Goal: Use online tool/utility: Utilize a website feature to perform a specific function

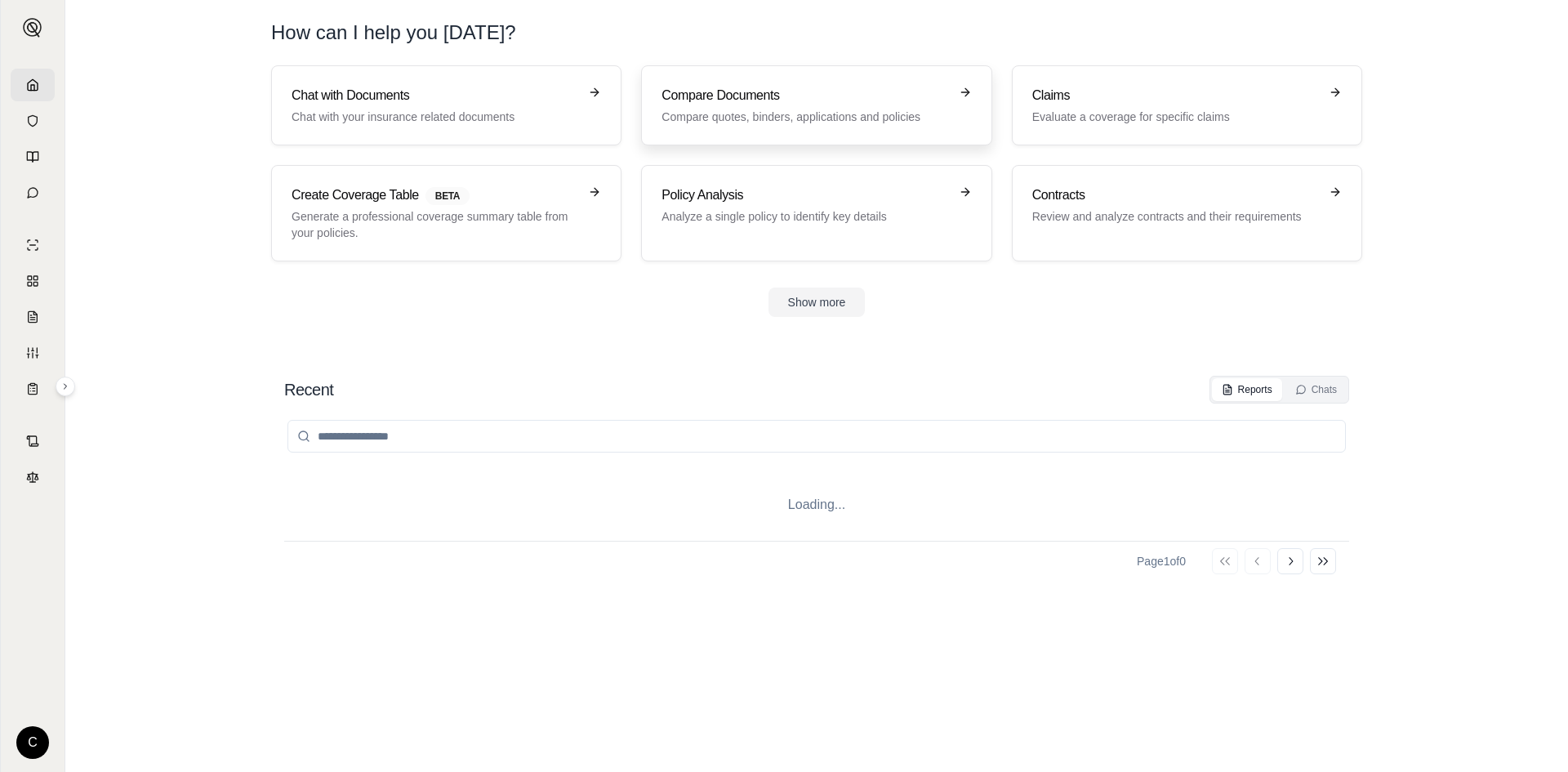
click at [750, 108] on div "Compare Documents Compare quotes, binders, applications and policies" at bounding box center [804, 106] width 287 height 39
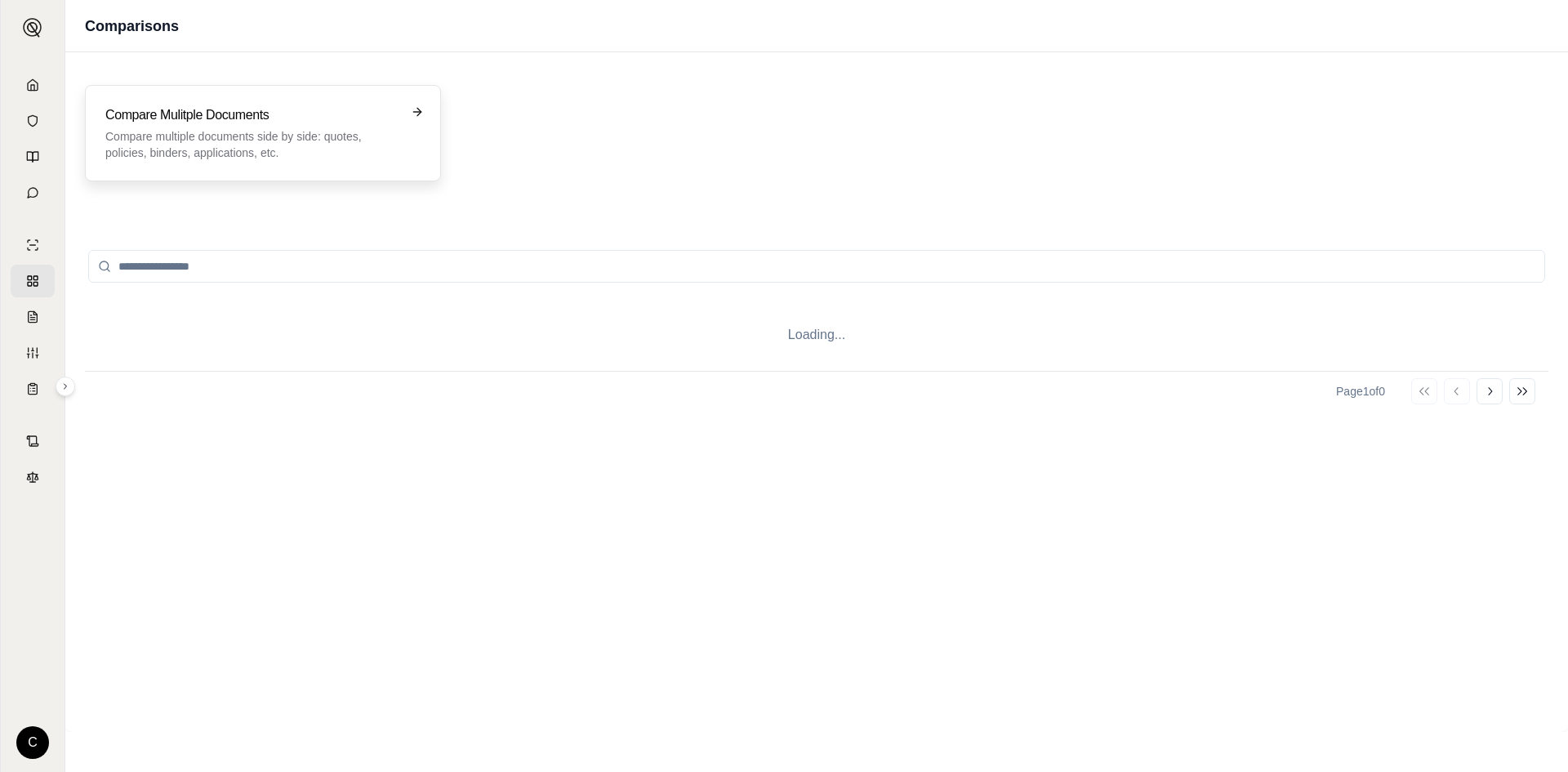
click at [298, 133] on p "Compare multiple documents side by side: quotes, policies, binders, application…" at bounding box center [252, 144] width 293 height 32
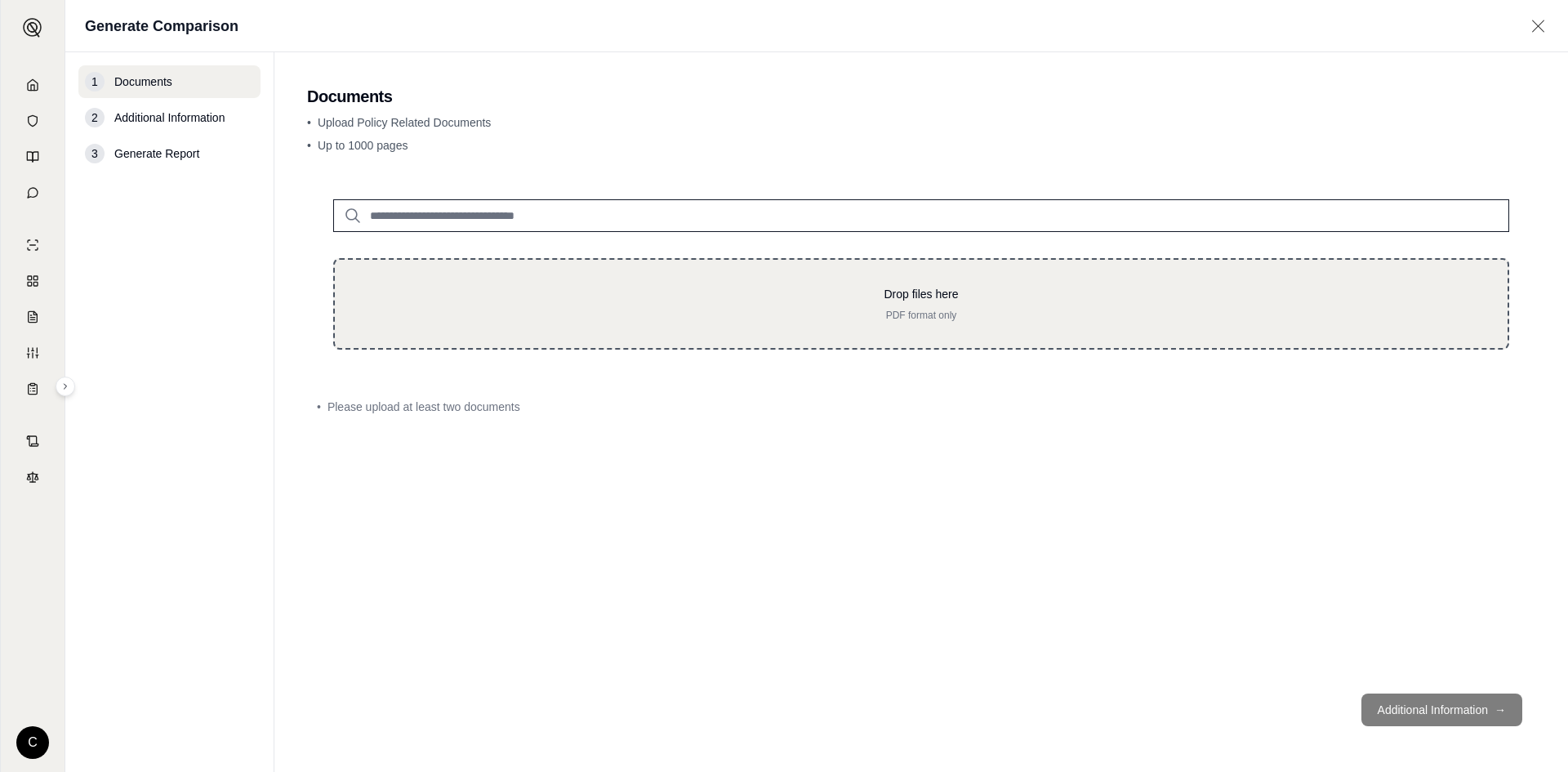
click at [495, 293] on p "Drop files here" at bounding box center [922, 294] width 1120 height 17
type input "**********"
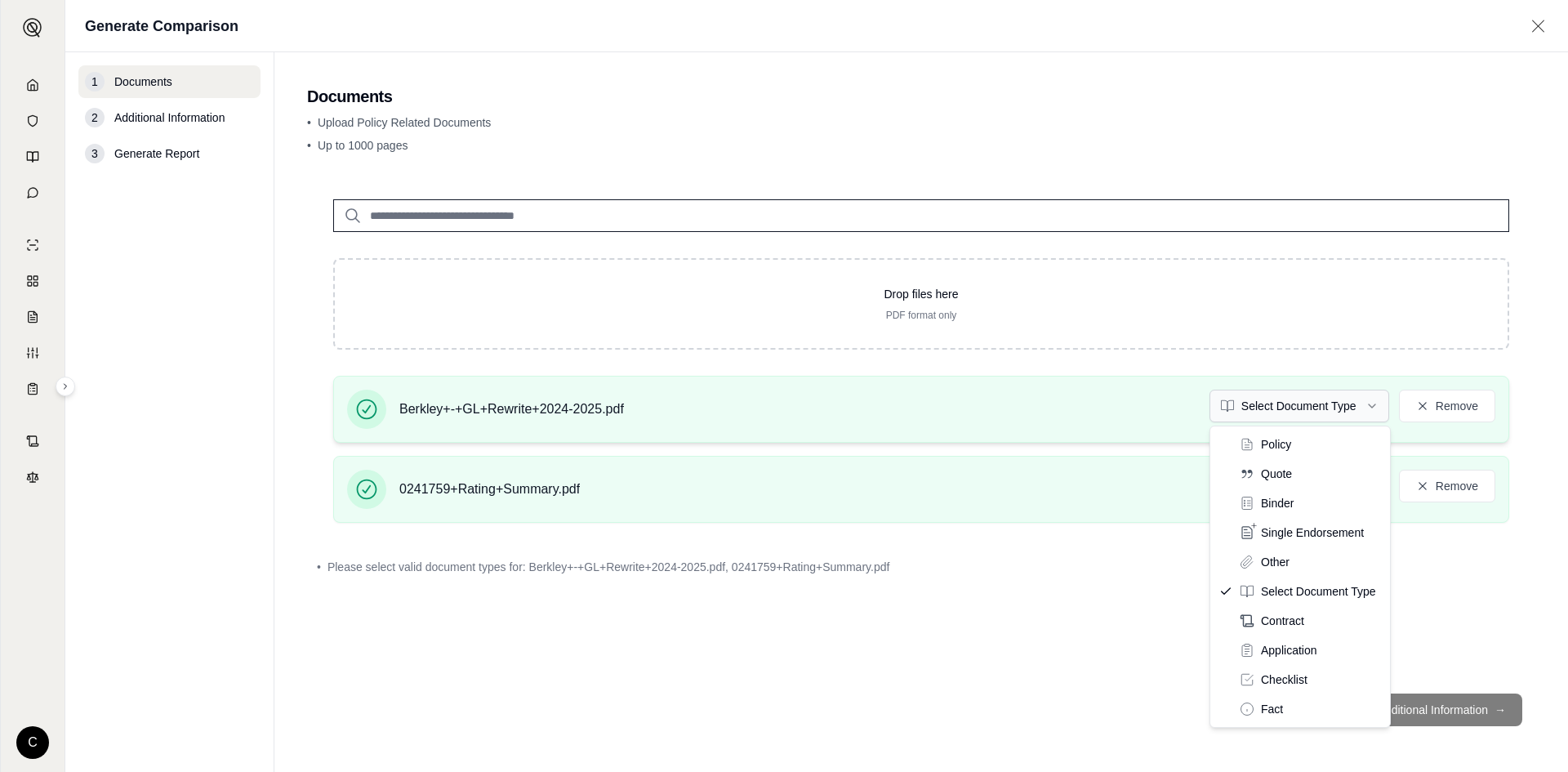
click at [1332, 415] on html "C Generate Comparison 1 Documents 2 Additional Information 3 Generate Report Do…" at bounding box center [784, 386] width 1568 height 772
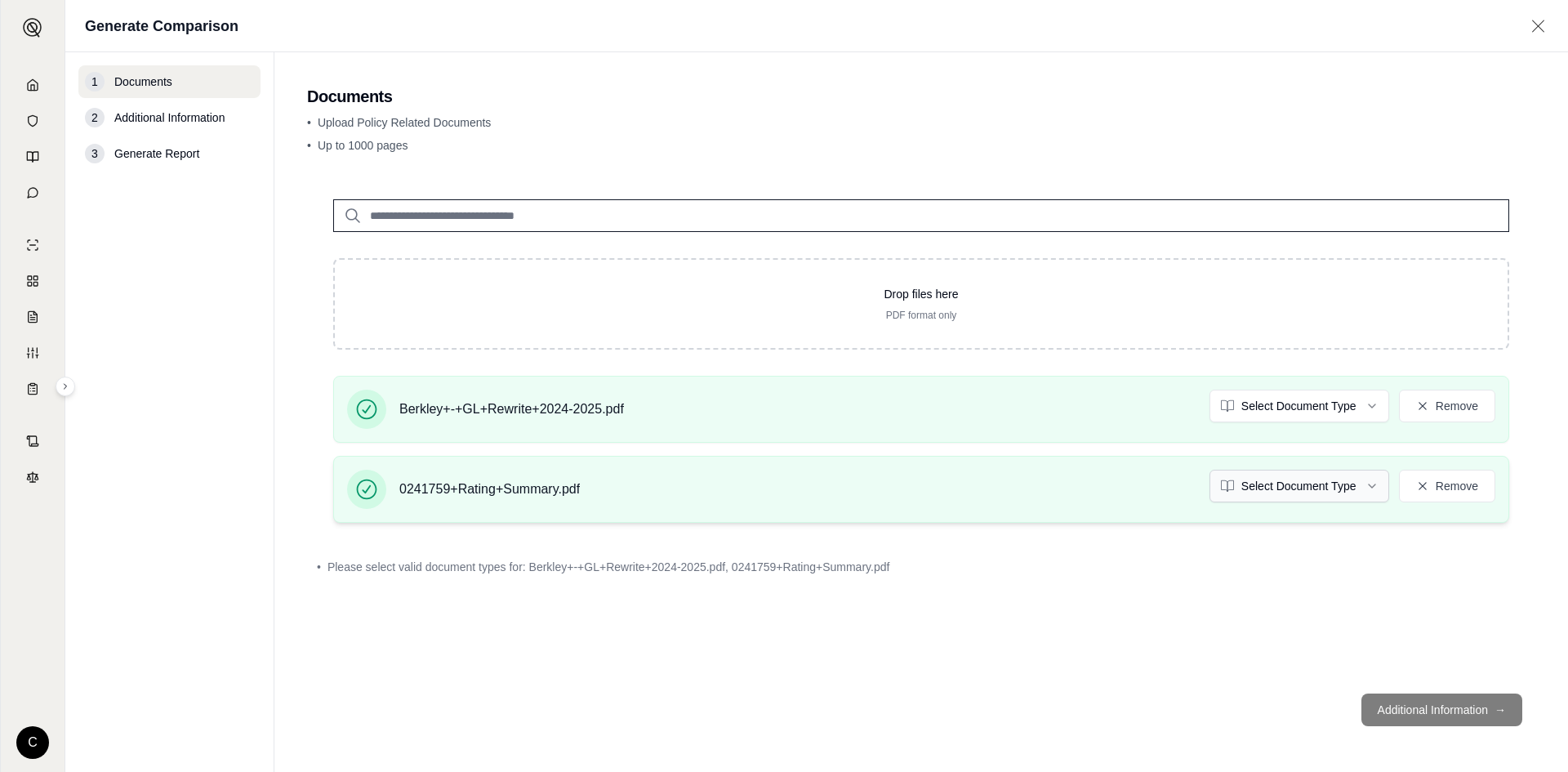
click at [1306, 499] on html "C Generate Comparison 1 Documents 2 Additional Information 3 Generate Report Do…" at bounding box center [784, 386] width 1568 height 772
click at [1103, 606] on div "Drop files here PDF format only Berkley+-+GL+Rewrite+2024-2025.pdf Policy Remov…" at bounding box center [922, 427] width 1228 height 507
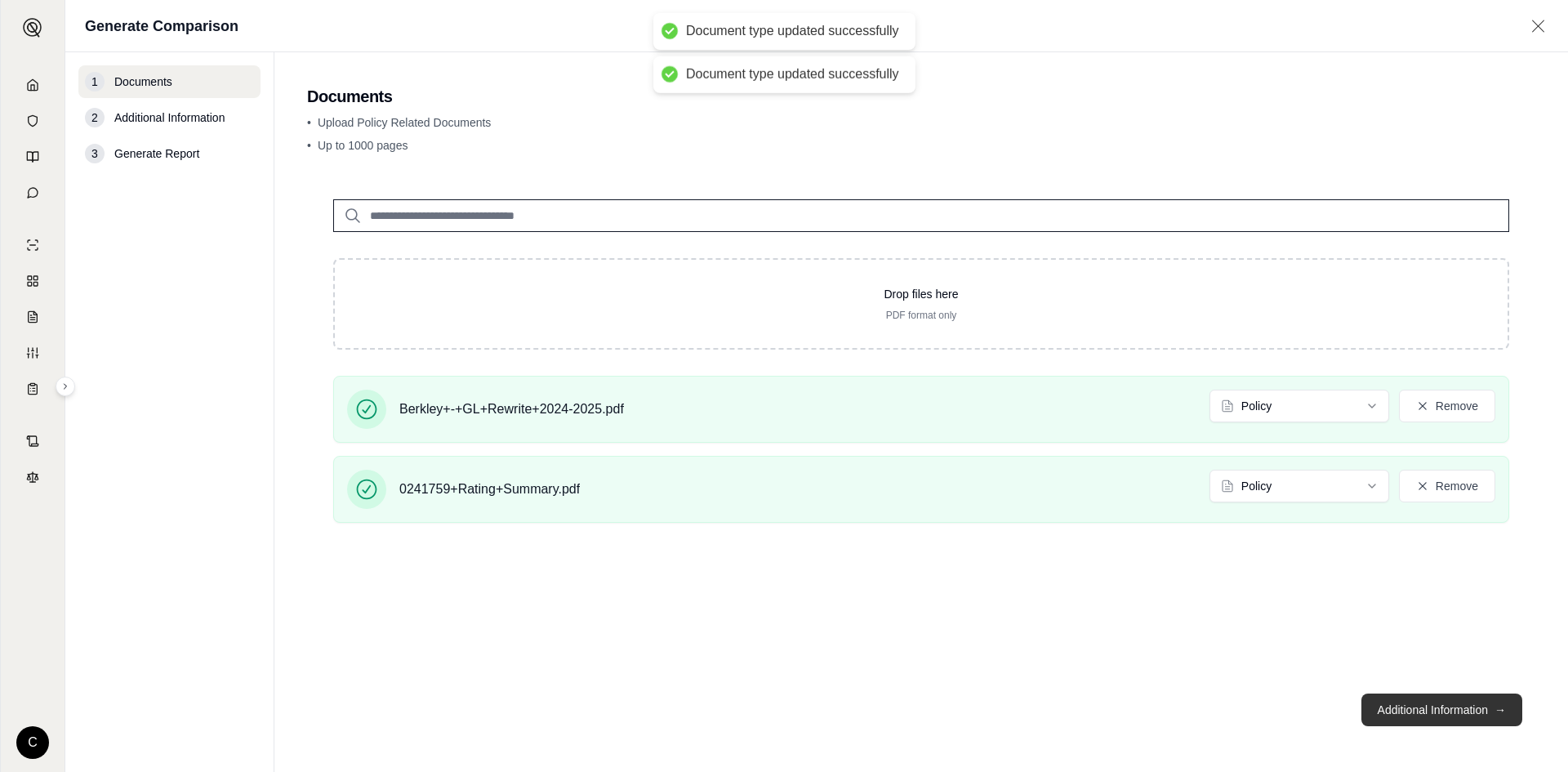
click at [1443, 705] on button "Additional Information →" at bounding box center [1442, 709] width 161 height 32
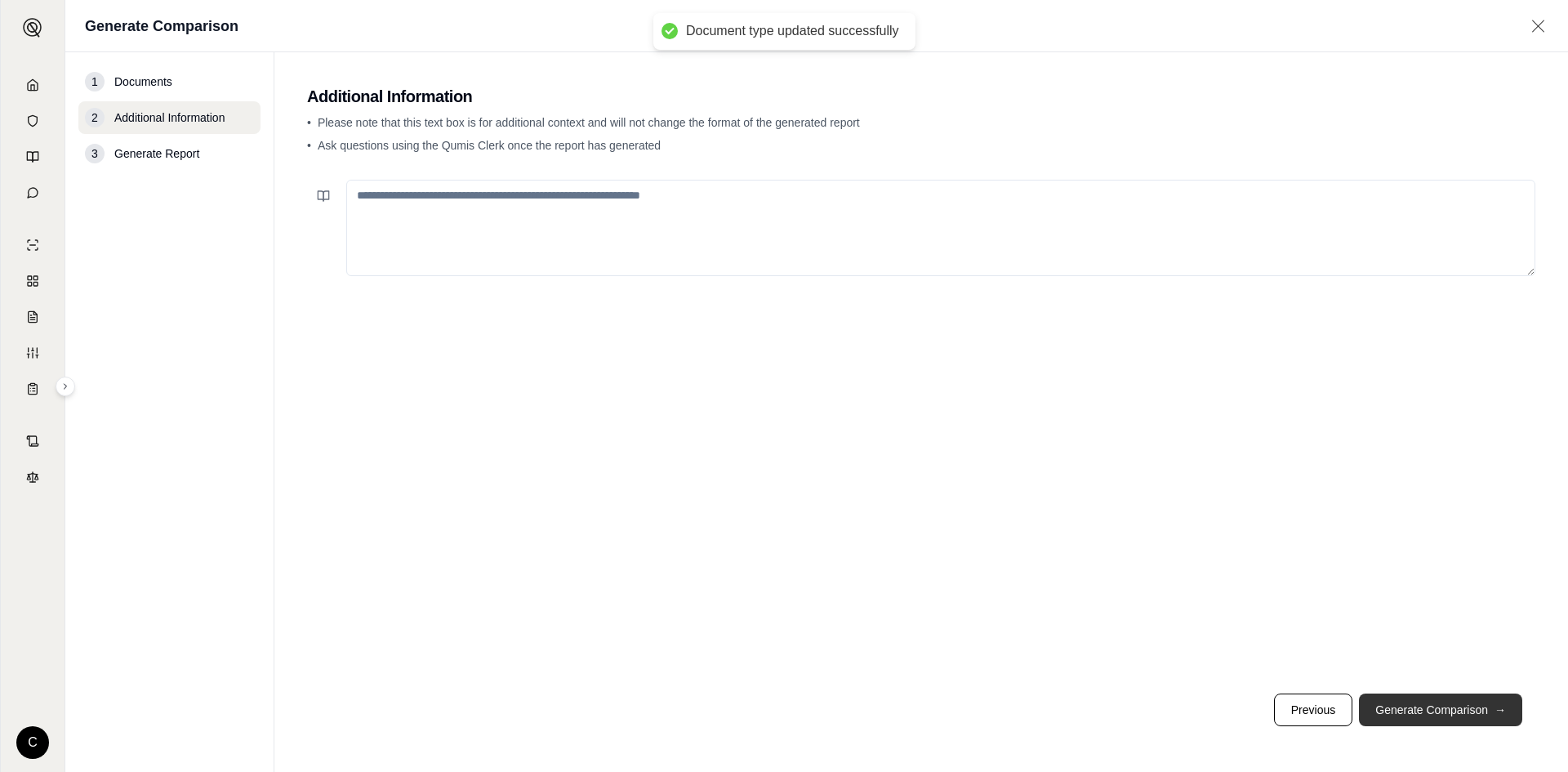
click at [1411, 699] on button "Generate Comparison →" at bounding box center [1441, 709] width 164 height 32
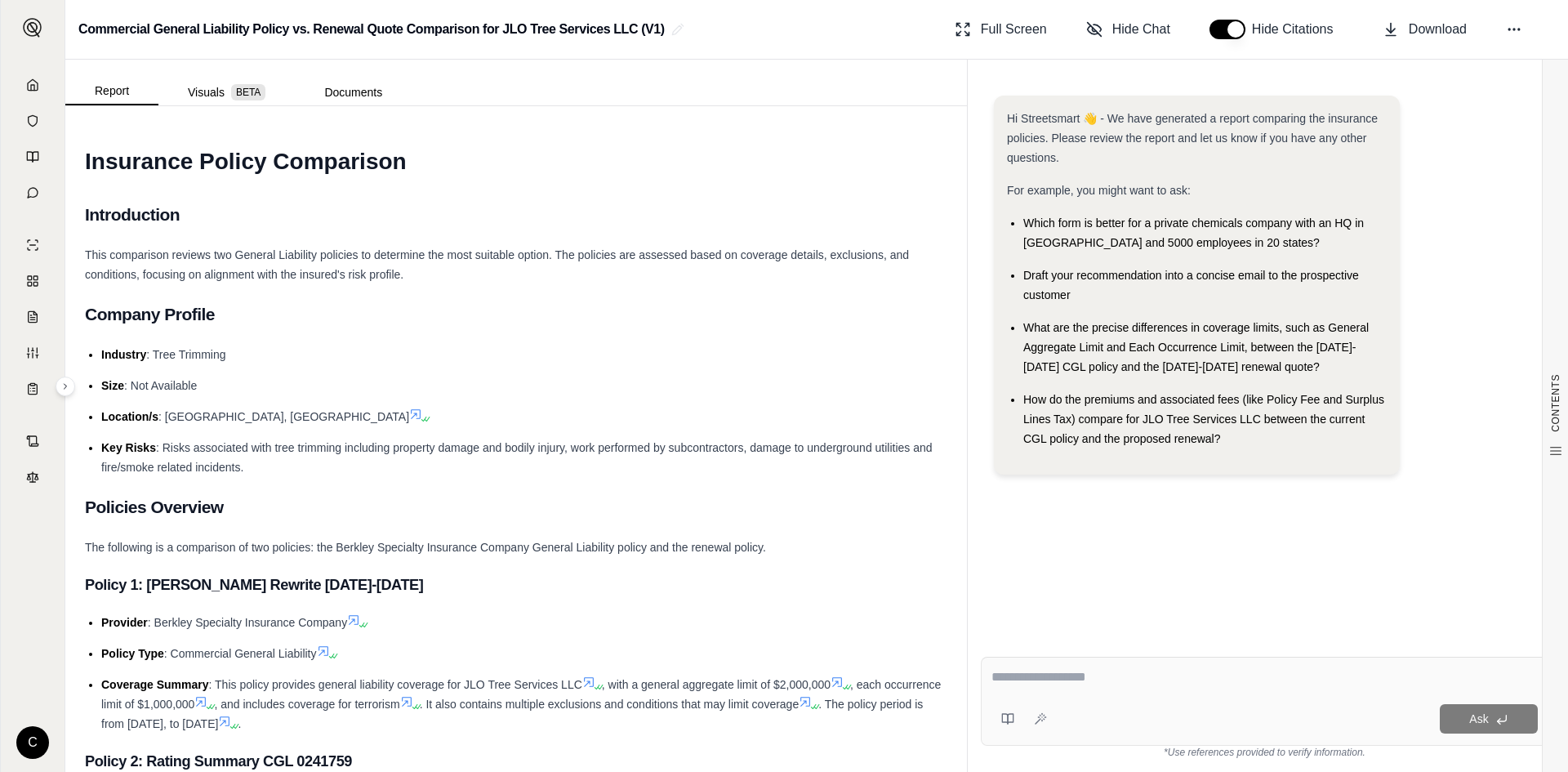
click at [1077, 677] on textarea at bounding box center [1264, 677] width 546 height 20
type textarea "*"
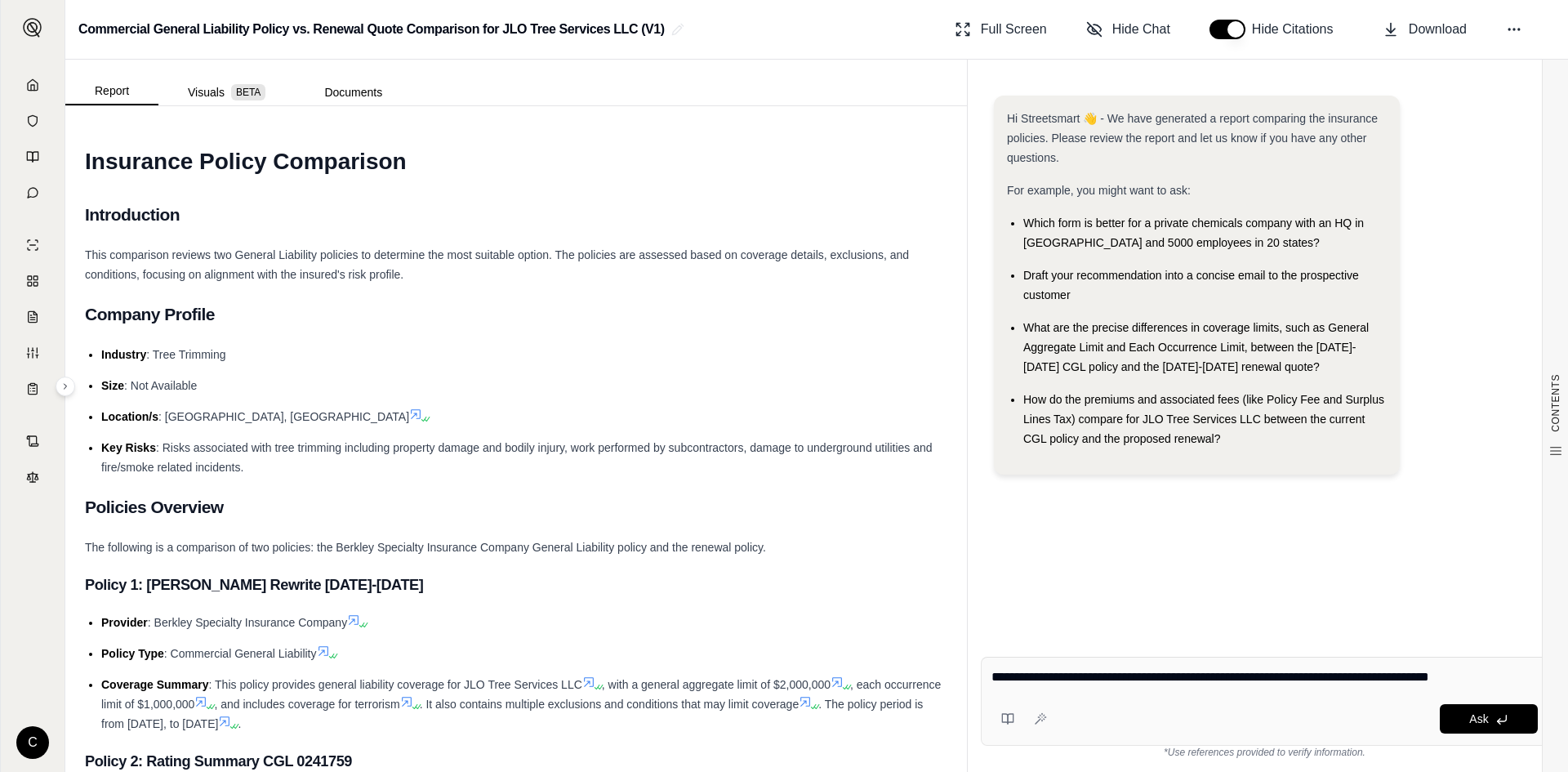
type textarea "**********"
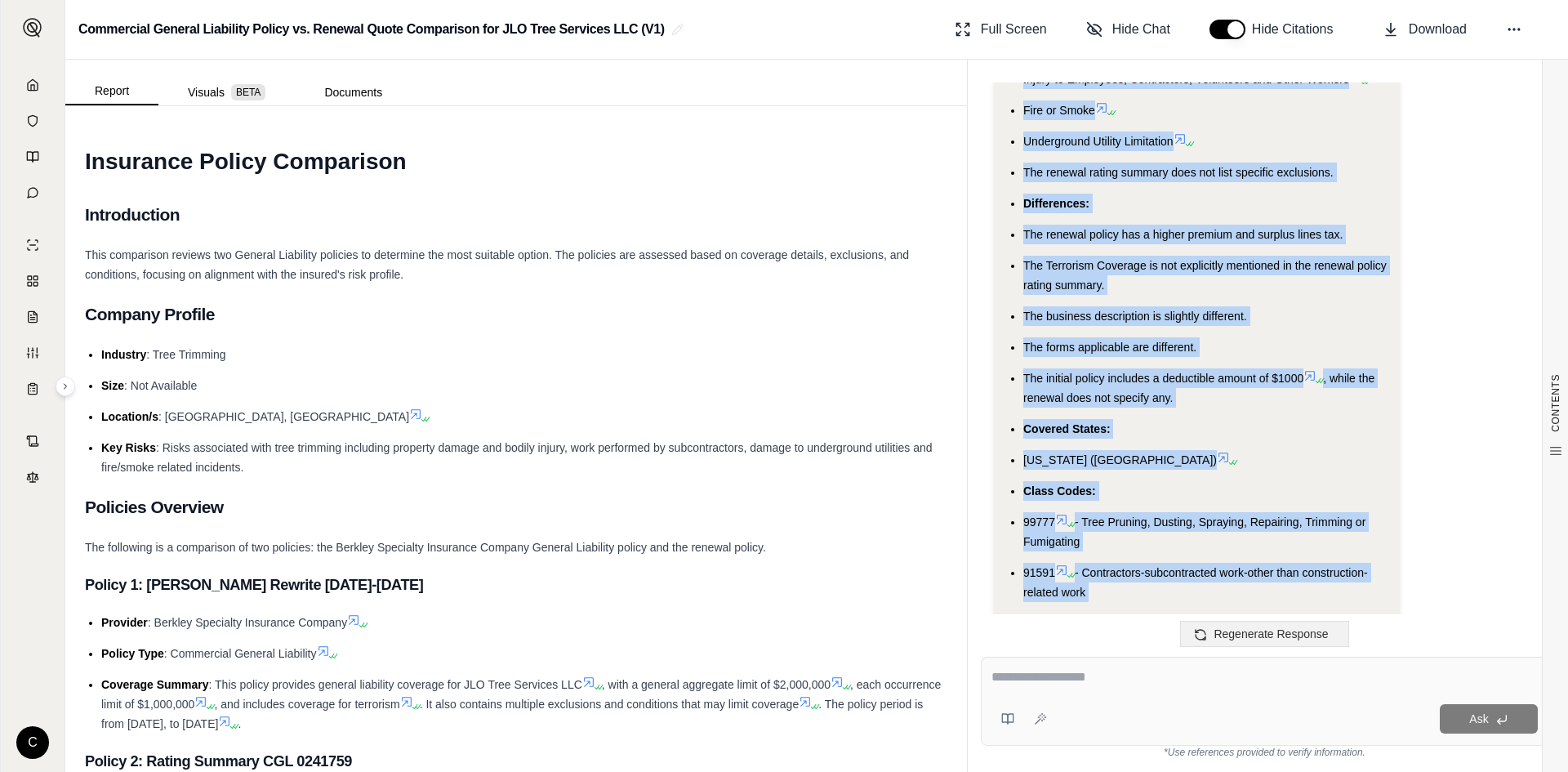
scroll to position [3698, 0]
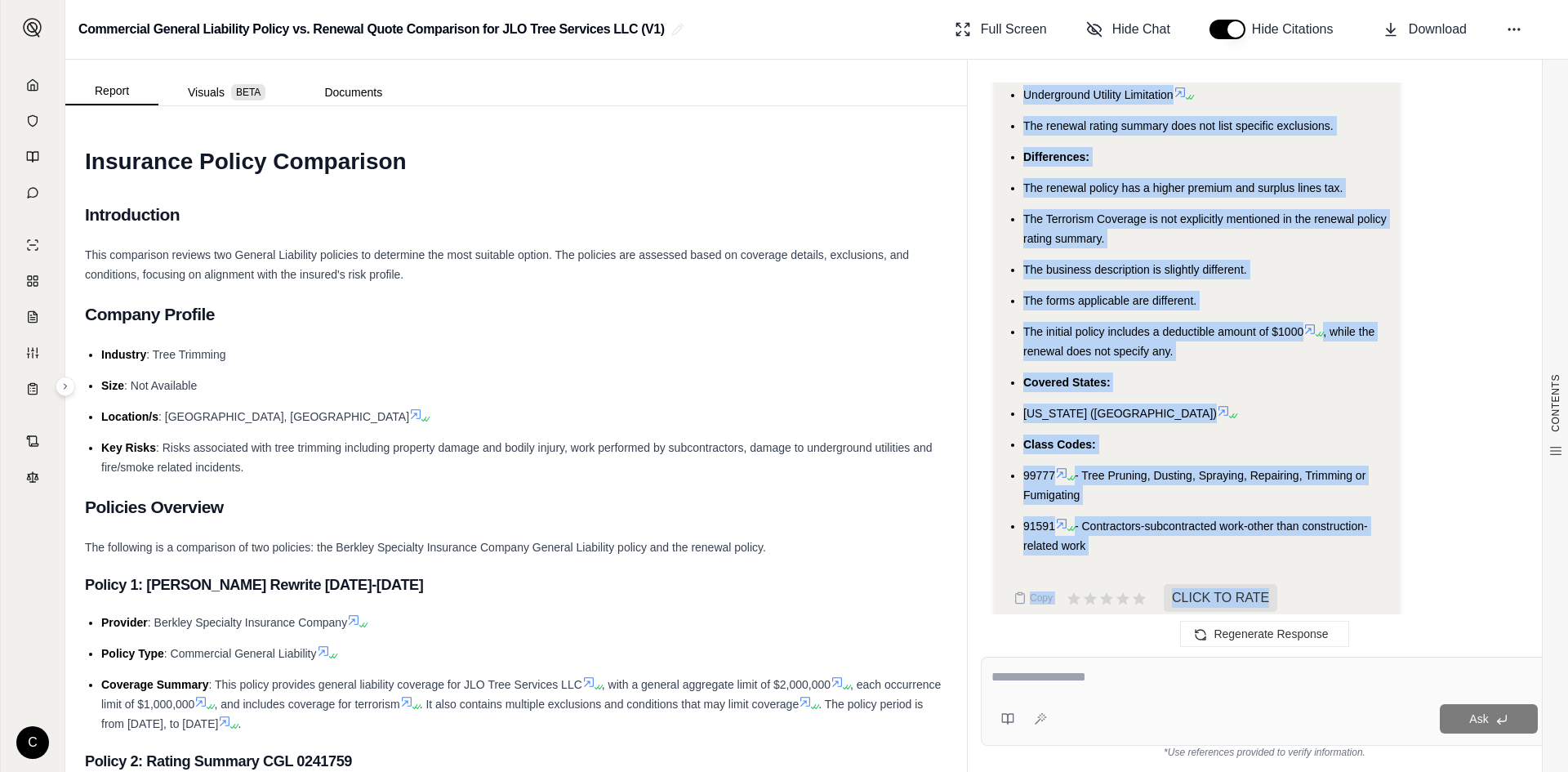
drag, startPoint x: 1027, startPoint y: 214, endPoint x: 1208, endPoint y: 525, distance: 359.8
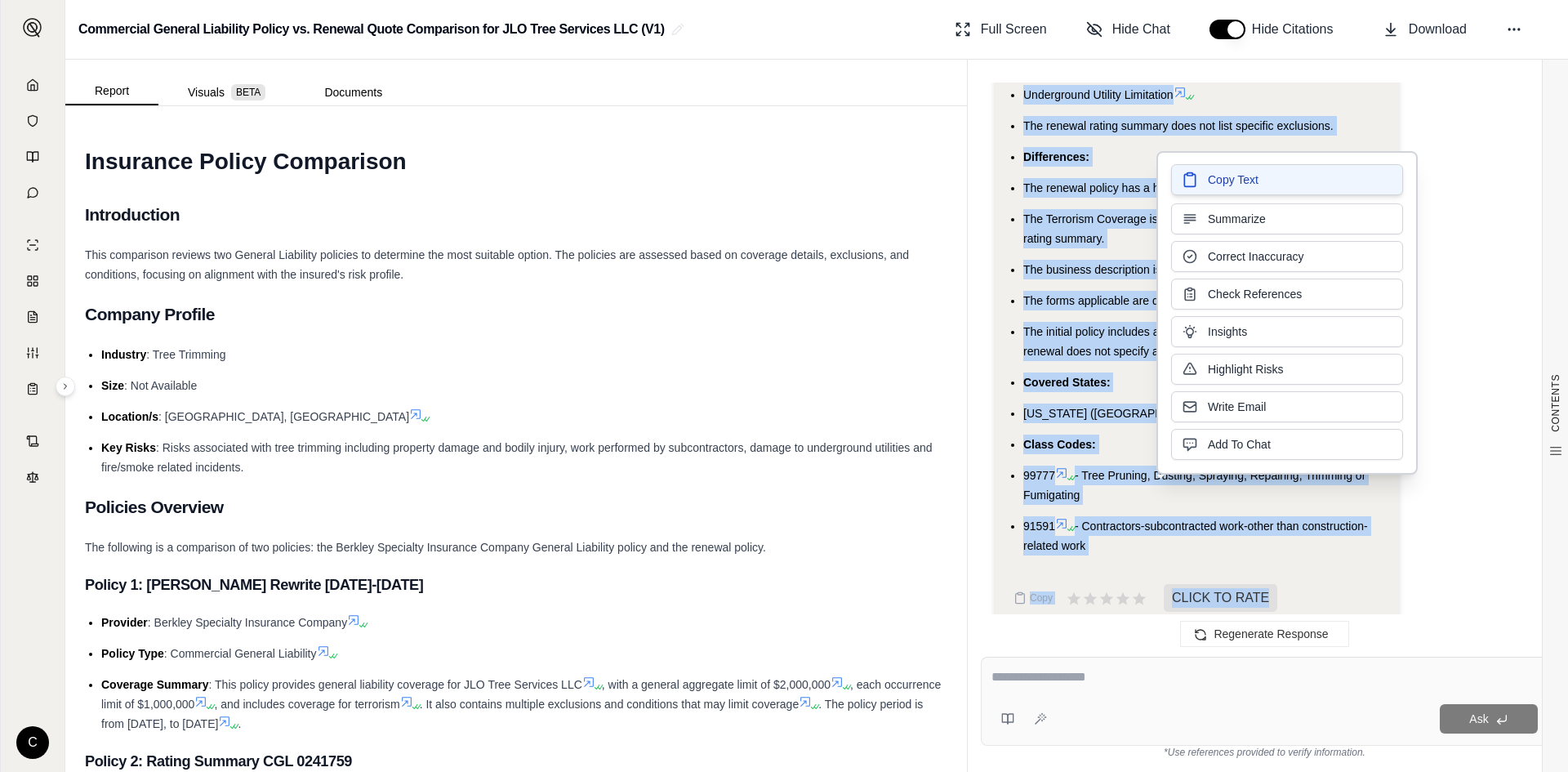
click at [1236, 174] on span "Copy Text" at bounding box center [1233, 179] width 51 height 17
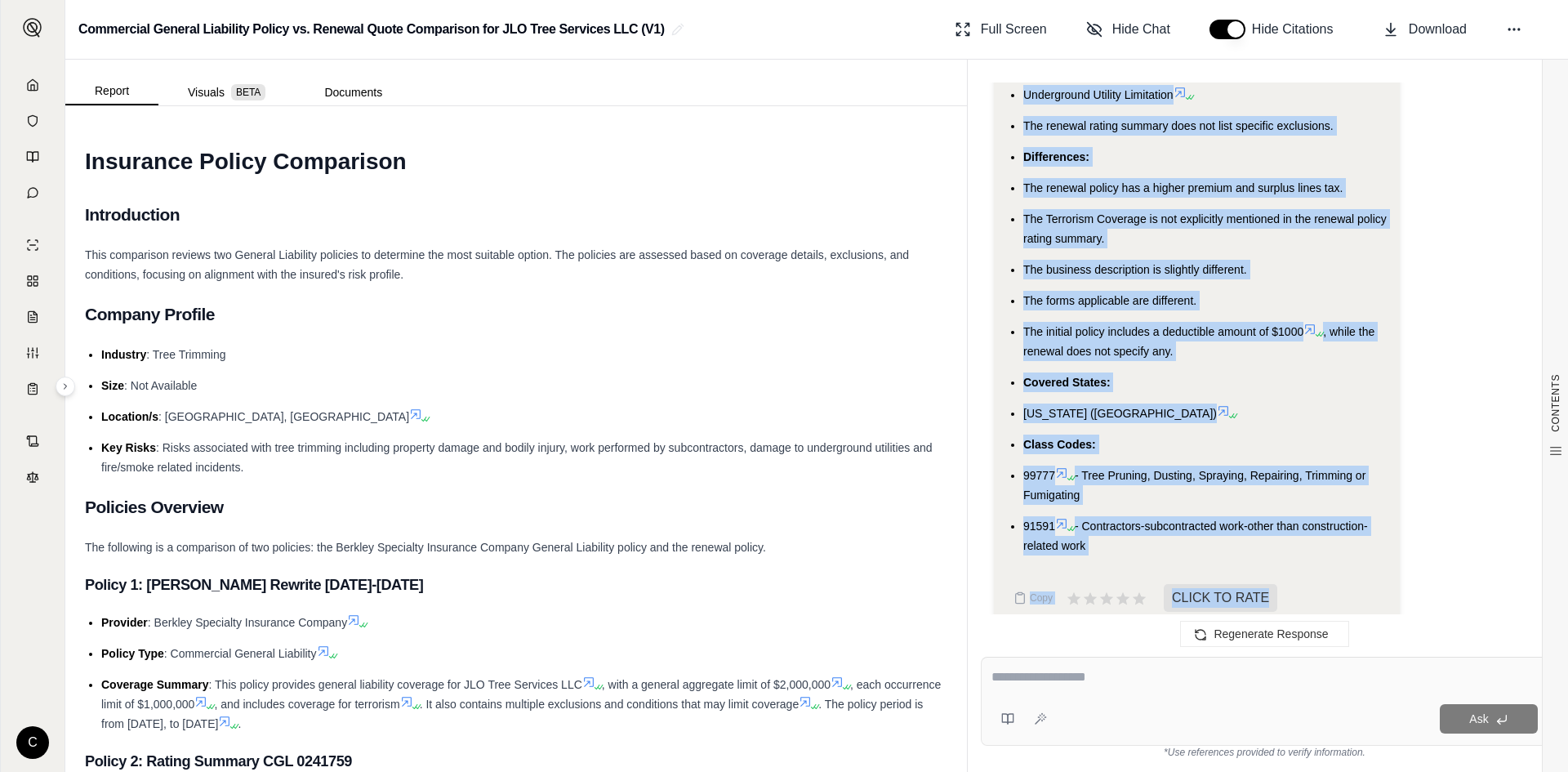
click at [1099, 684] on textarea at bounding box center [1264, 677] width 546 height 20
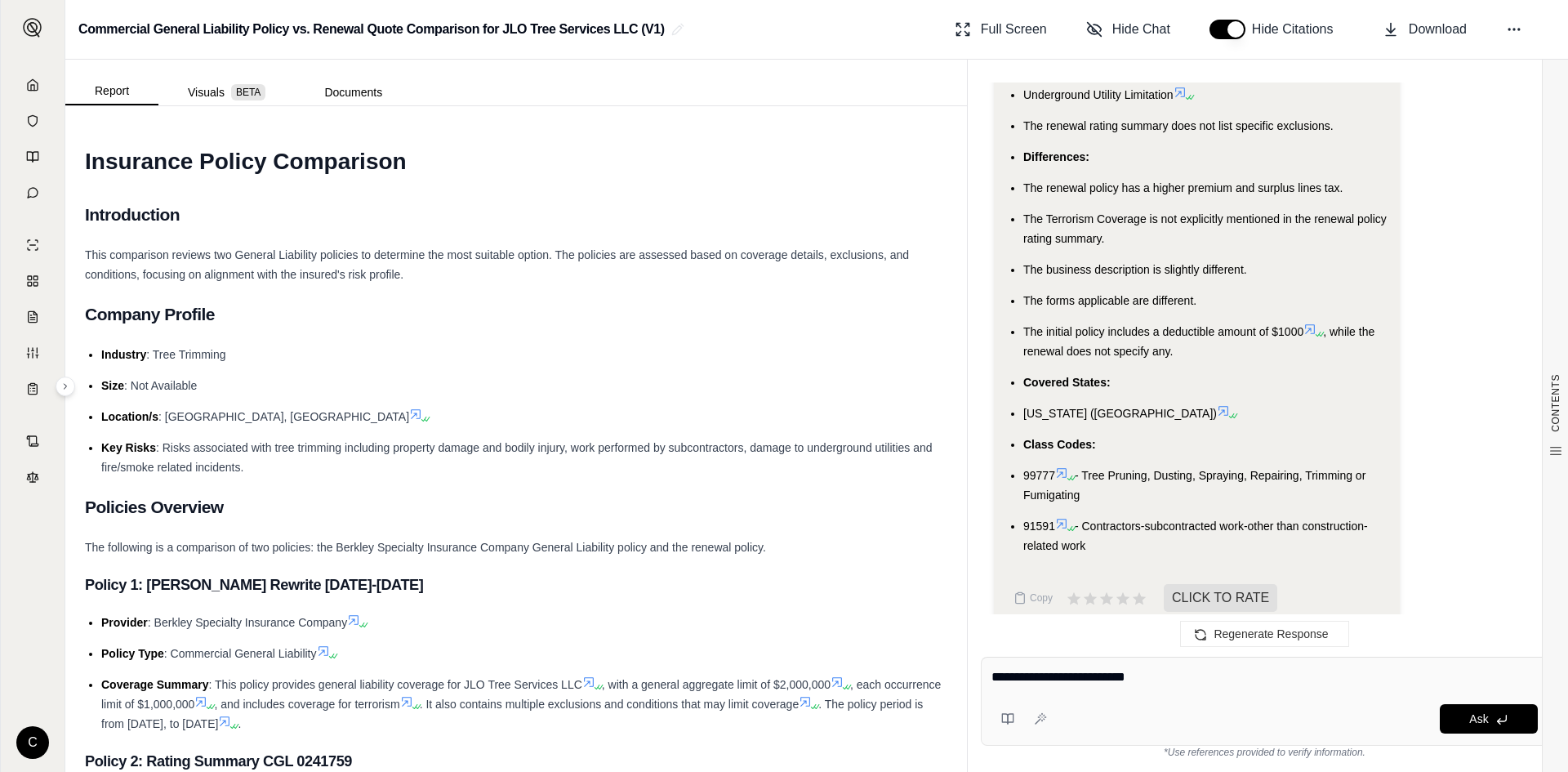
type textarea "**********"
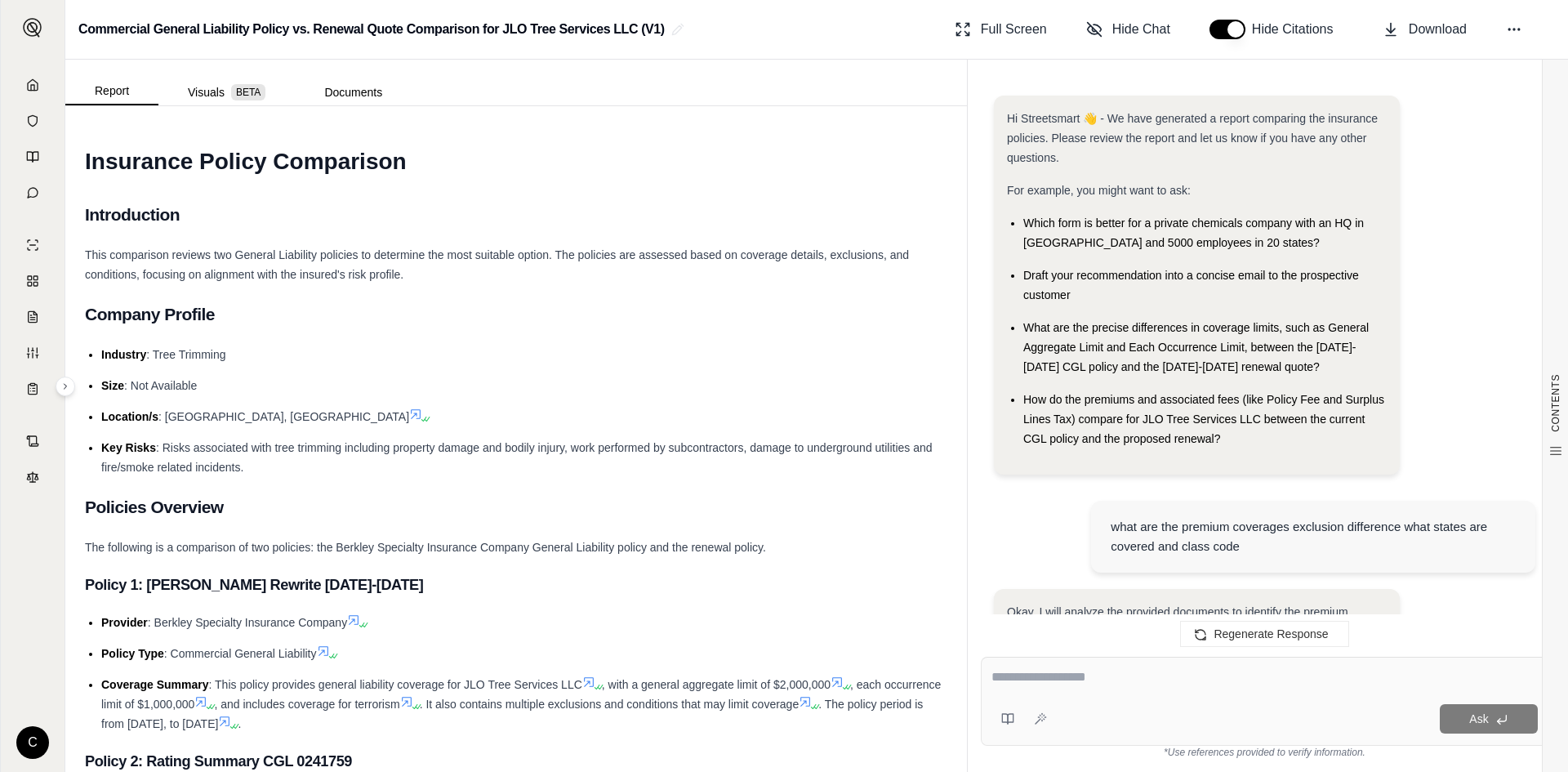
scroll to position [5871, 0]
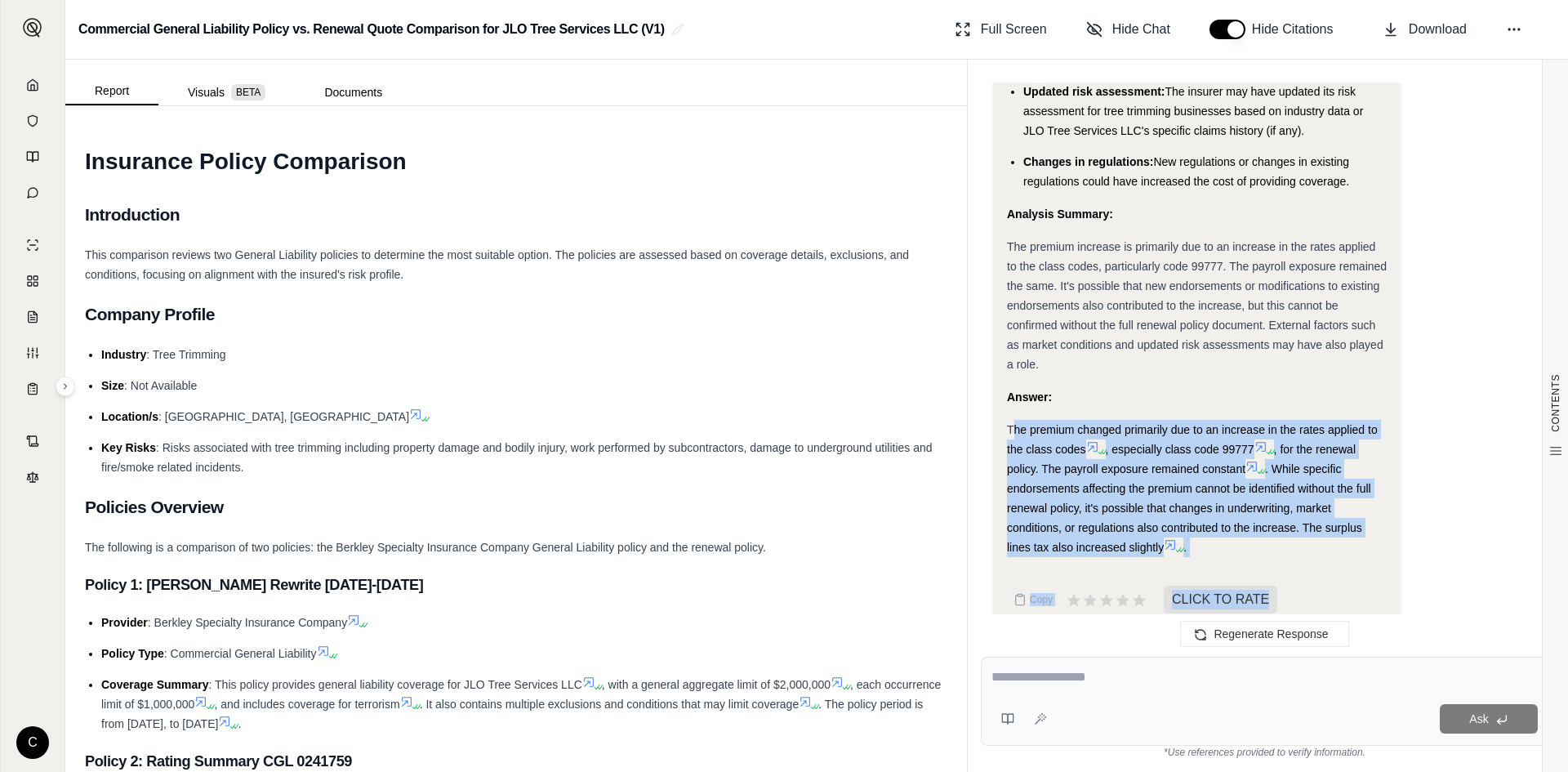
drag, startPoint x: 1020, startPoint y: 406, endPoint x: 1307, endPoint y: 561, distance: 326.2
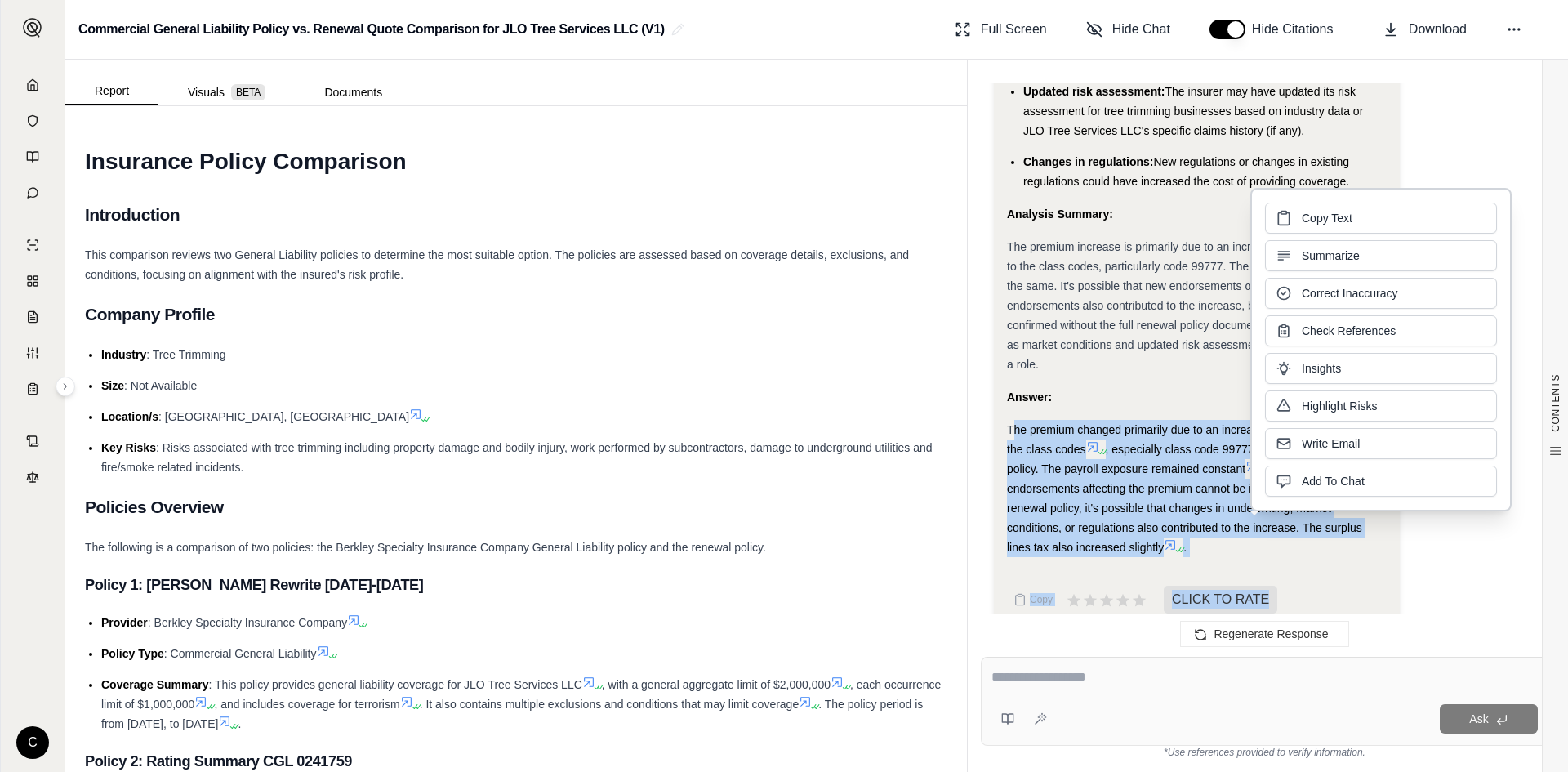
click at [1226, 528] on div "The premium changed primarily due to an increase in the rates applied to the cl…" at bounding box center [1197, 489] width 380 height 137
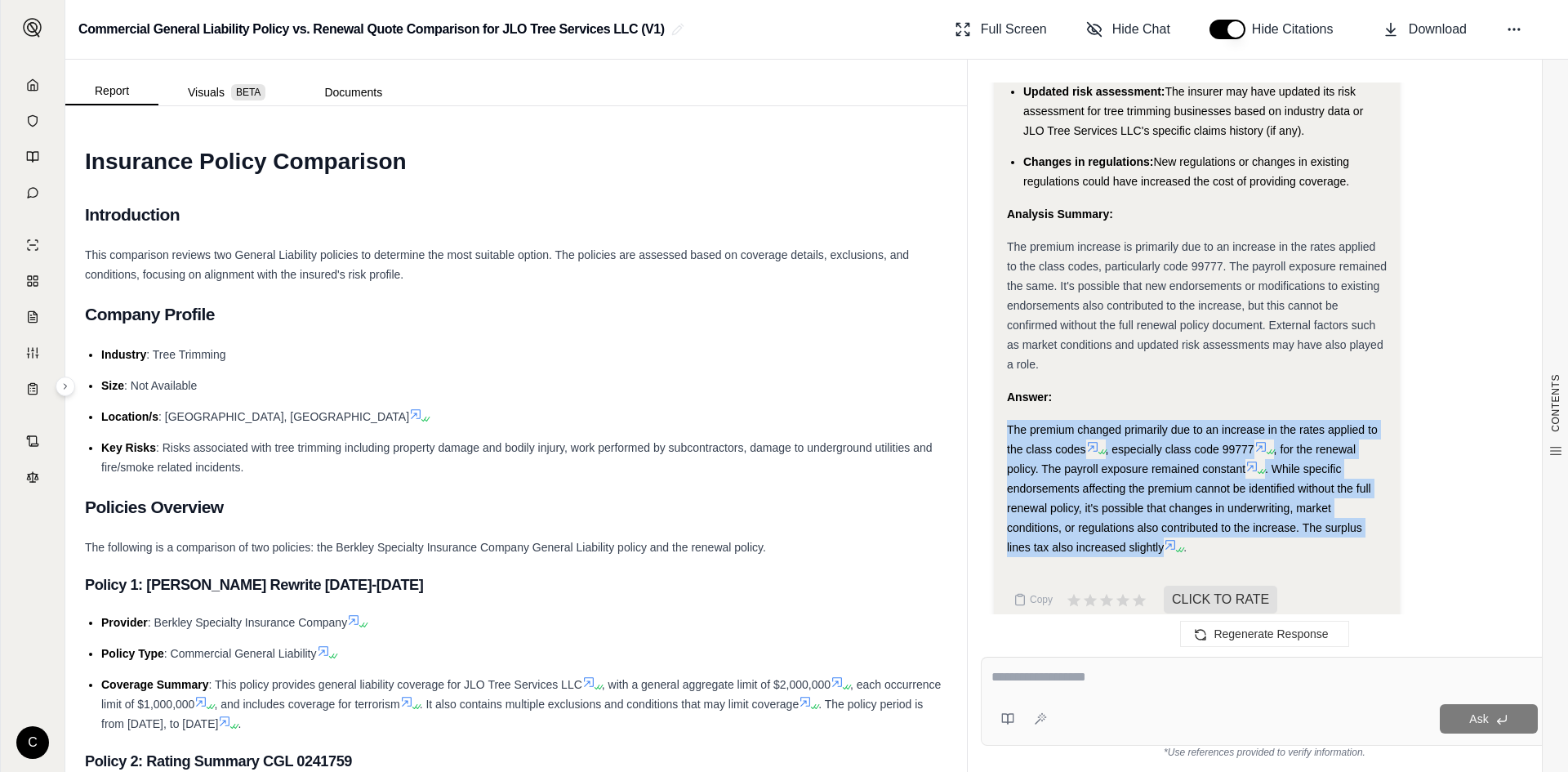
drag, startPoint x: 1006, startPoint y: 400, endPoint x: 1143, endPoint y: 497, distance: 167.9
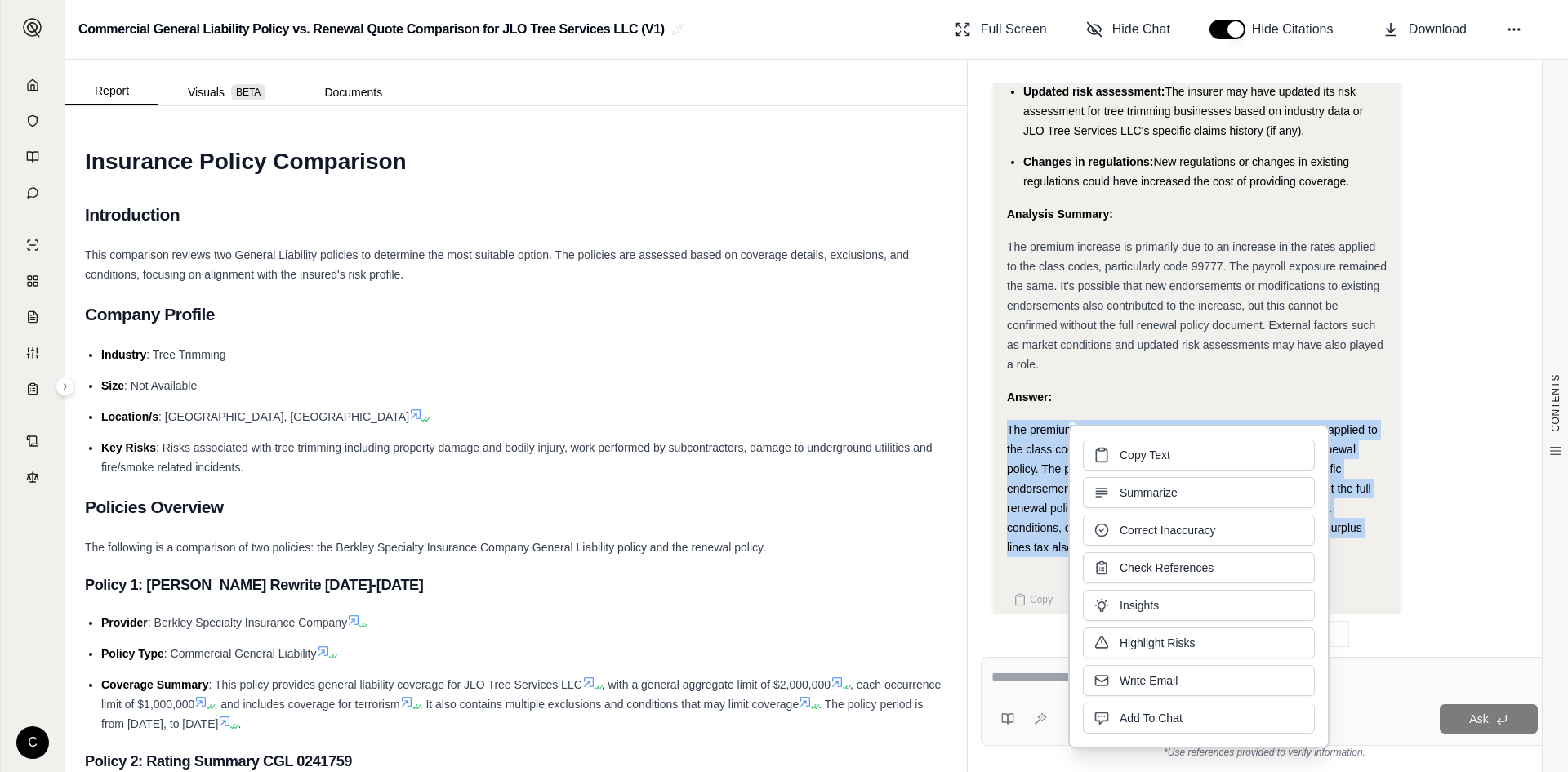
drag, startPoint x: 1138, startPoint y: 476, endPoint x: 1123, endPoint y: 458, distance: 23.4
click at [1123, 458] on span "Copy Text" at bounding box center [1145, 455] width 51 height 17
